Goal: Transaction & Acquisition: Purchase product/service

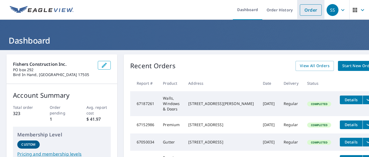
click at [309, 11] on link "Order" at bounding box center [311, 9] width 22 height 11
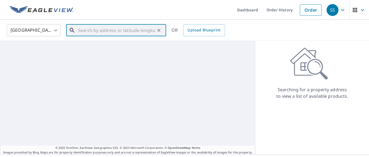
click at [87, 30] on input "text" at bounding box center [116, 30] width 77 height 15
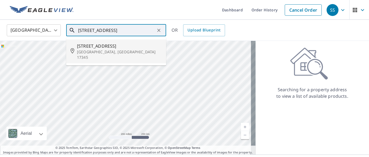
click at [89, 49] on span "[STREET_ADDRESS]" at bounding box center [119, 46] width 85 height 6
type input "[STREET_ADDRESS]"
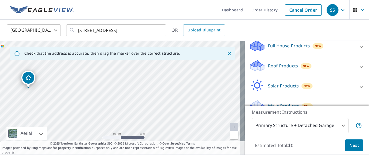
scroll to position [50, 0]
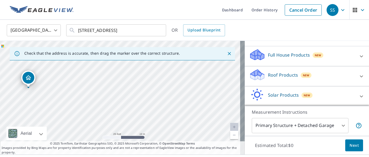
click at [254, 76] on icon at bounding box center [257, 72] width 14 height 7
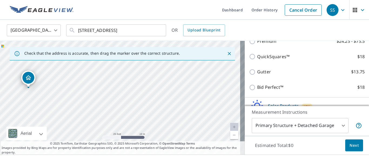
scroll to position [104, 0]
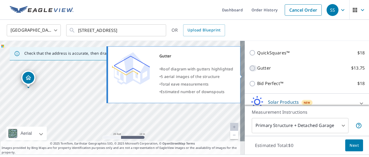
click at [249, 71] on input "Gutter $13.75" at bounding box center [253, 68] width 8 height 6
checkbox input "true"
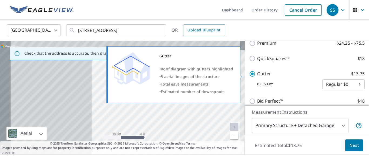
scroll to position [110, 0]
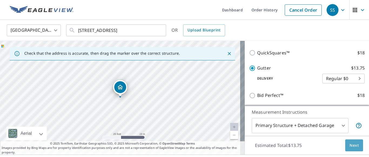
click at [350, 144] on span "Next" at bounding box center [353, 145] width 9 height 7
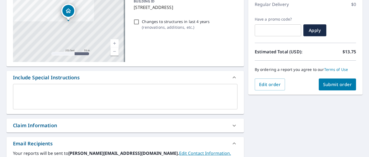
scroll to position [81, 0]
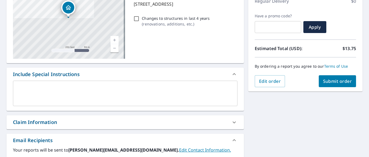
click at [330, 81] on span "Submit order" at bounding box center [337, 81] width 29 height 6
